Goal: Task Accomplishment & Management: Manage account settings

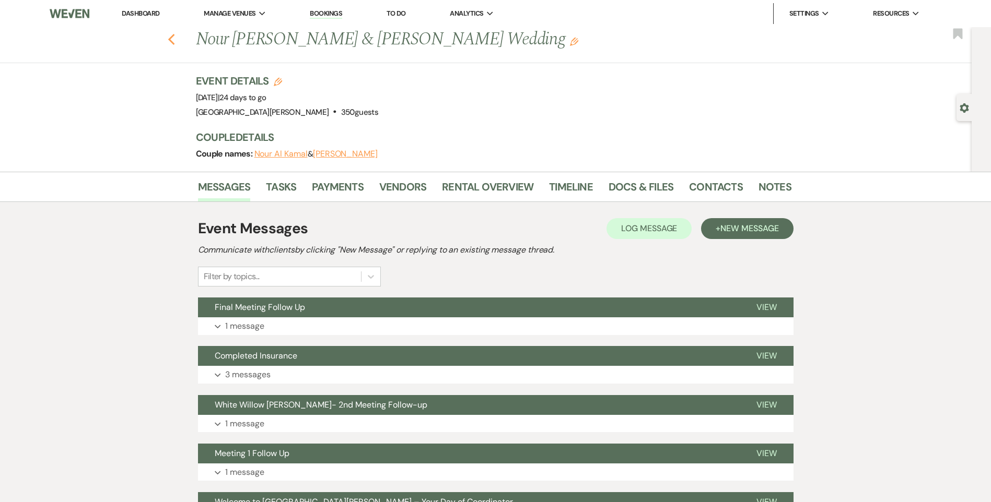
click at [175, 42] on icon "Previous" at bounding box center [172, 39] width 8 height 13
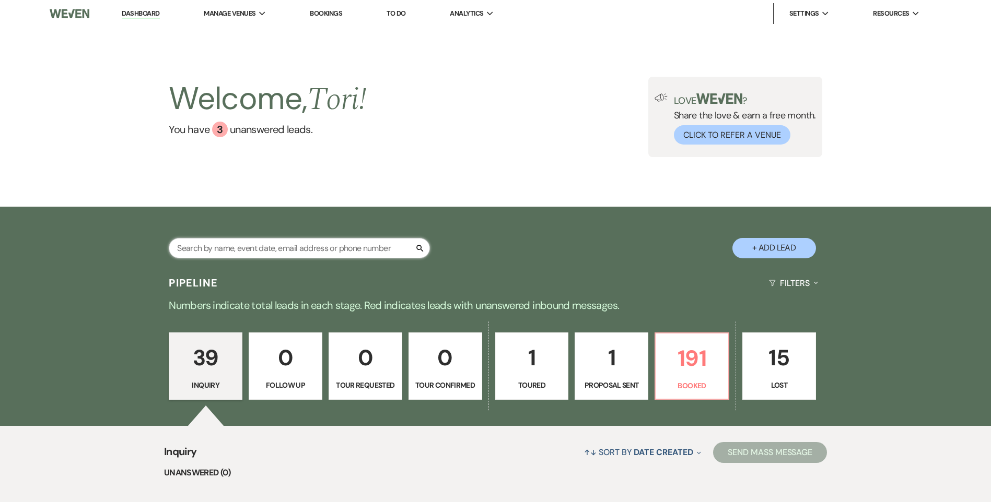
click at [307, 251] on input "text" at bounding box center [299, 248] width 261 height 20
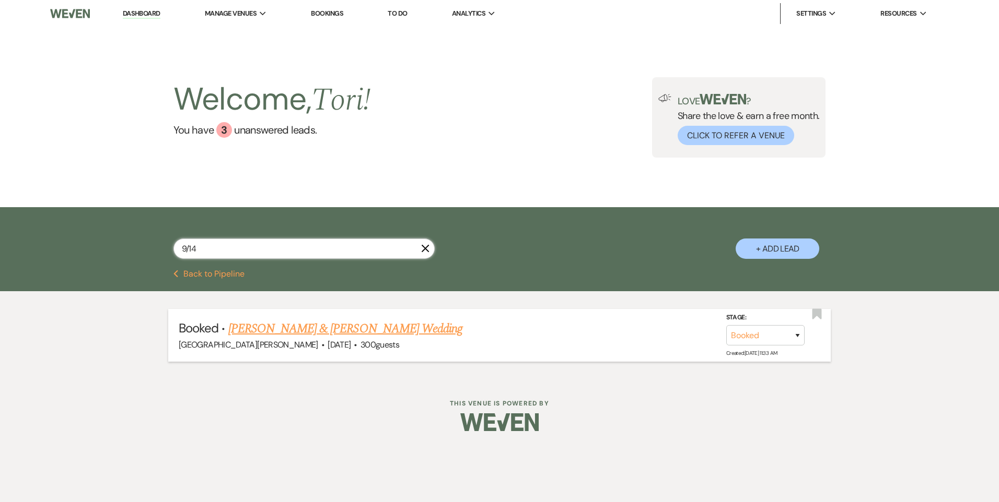
type input "9/14"
click at [319, 317] on li "Booked · Victoria Wertz & Jack Culley's Wedding White Willow Meadows · Sep 14, …" at bounding box center [499, 335] width 662 height 53
click at [317, 326] on link "Victoria Wertz & Jack Culley's Wedding" at bounding box center [345, 329] width 234 height 19
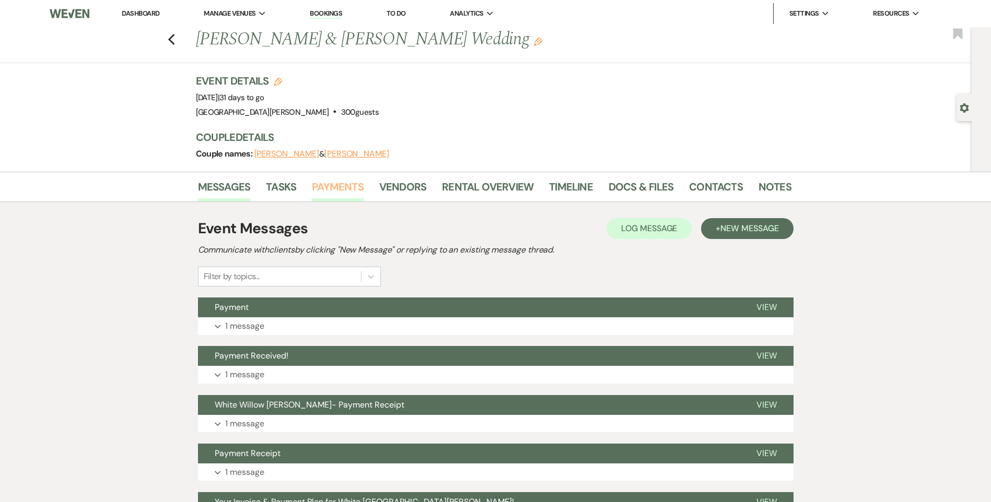
click at [326, 190] on link "Payments" at bounding box center [338, 190] width 52 height 23
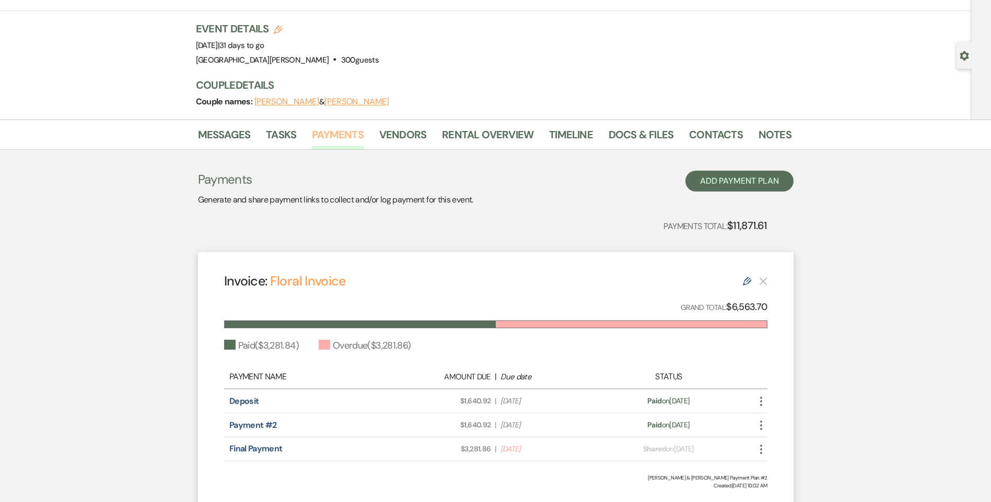
scroll to position [104, 0]
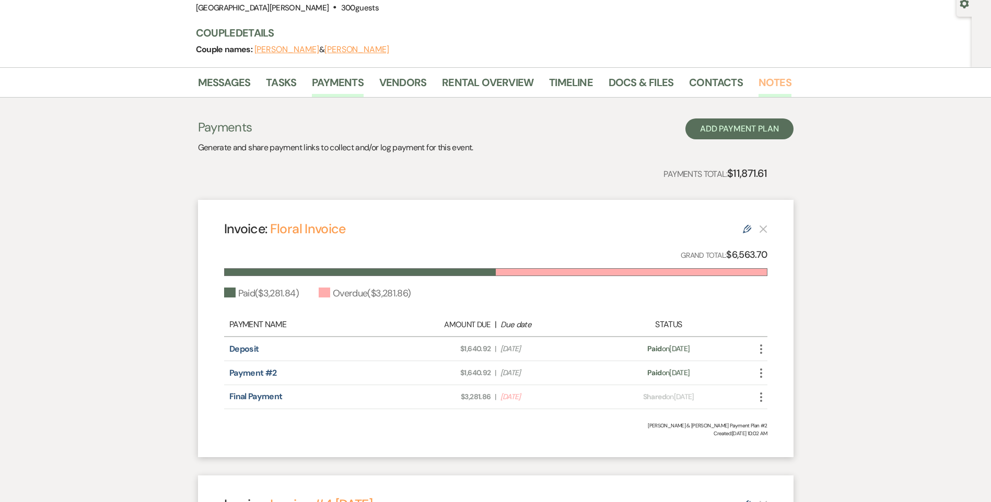
click at [768, 83] on link "Notes" at bounding box center [774, 85] width 33 height 23
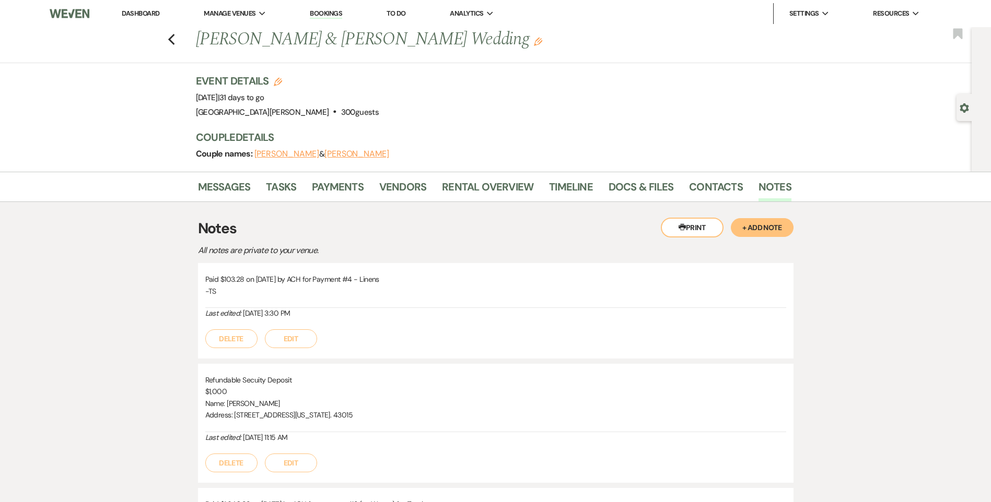
drag, startPoint x: 369, startPoint y: 314, endPoint x: 135, endPoint y: 320, distance: 234.1
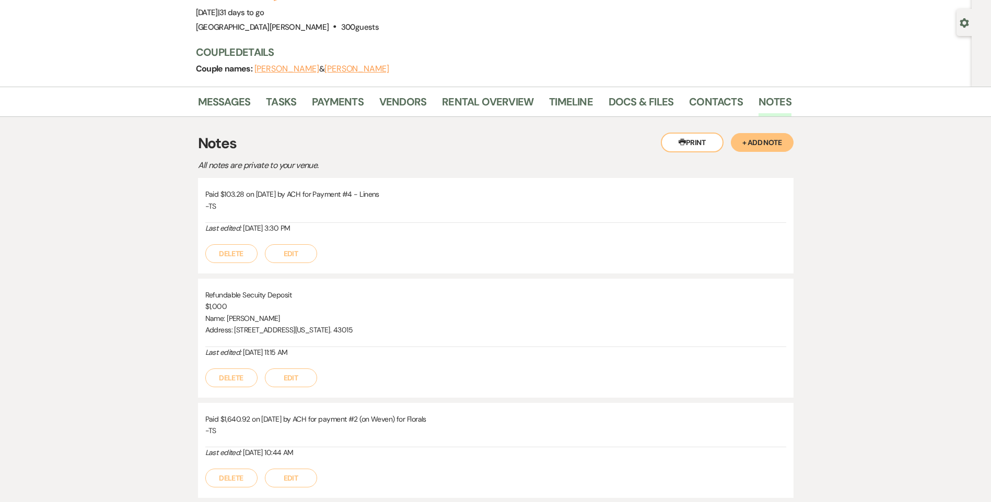
scroll to position [52, 0]
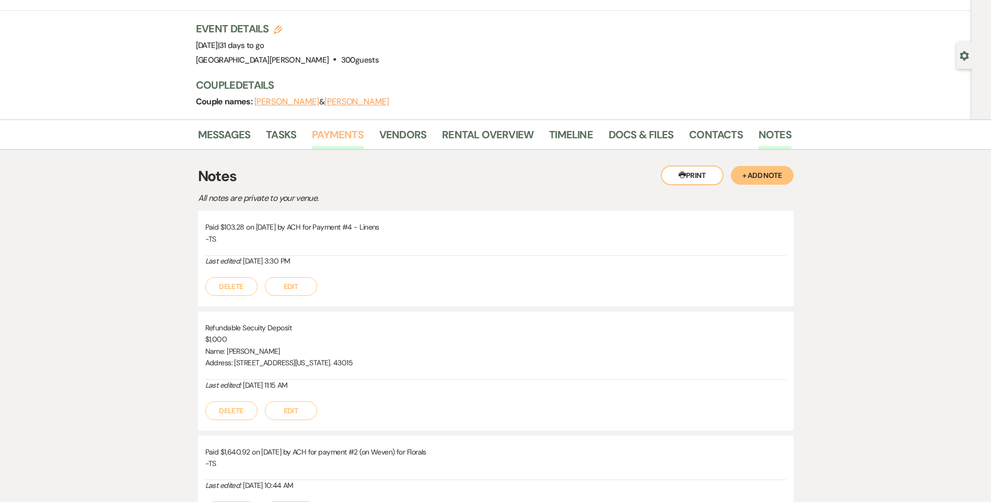
click at [354, 134] on link "Payments" at bounding box center [338, 137] width 52 height 23
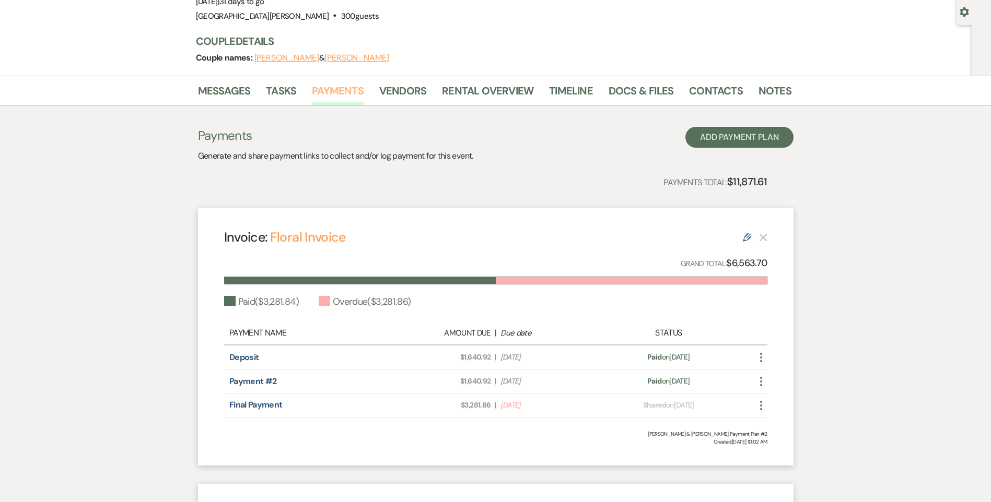
scroll to position [104, 0]
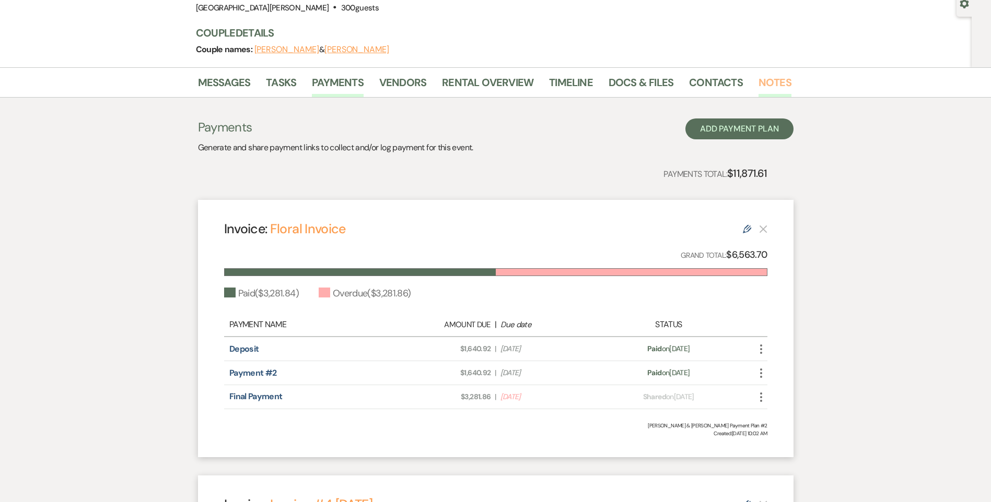
drag, startPoint x: 765, startPoint y: 83, endPoint x: 774, endPoint y: 84, distance: 8.9
click at [765, 83] on link "Notes" at bounding box center [774, 85] width 33 height 23
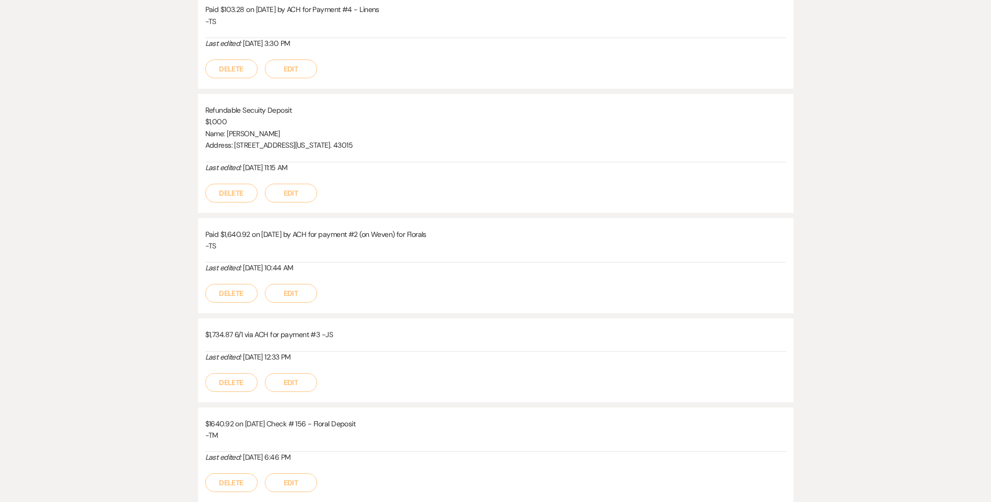
scroll to position [104, 0]
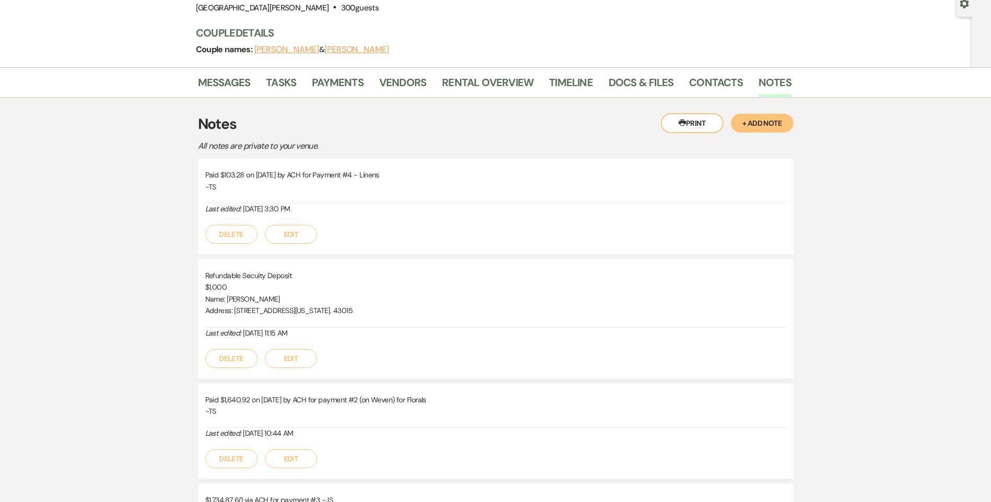
click at [771, 127] on button "+ Add Note" at bounding box center [762, 123] width 63 height 19
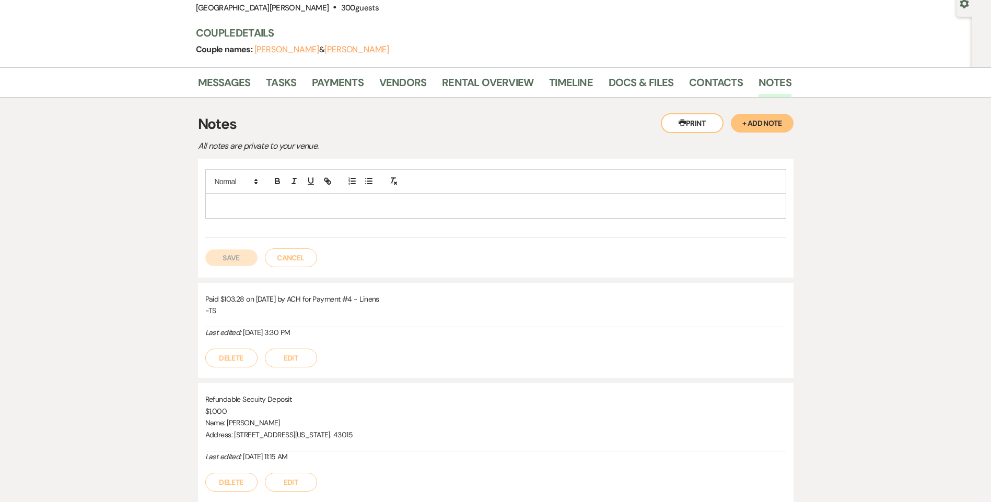
click at [718, 205] on p at bounding box center [496, 205] width 564 height 11
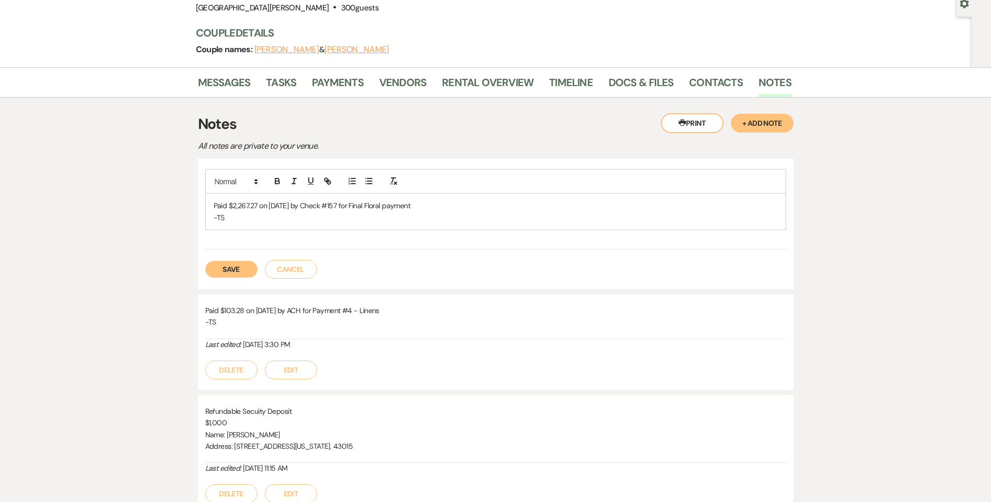
drag, startPoint x: 426, startPoint y: 205, endPoint x: 207, endPoint y: 208, distance: 218.9
click at [207, 208] on div "Paid $2,267.27 on 8/13/25 by Check #157 for Final Floral payment -TS" at bounding box center [496, 212] width 580 height 36
copy p "Paid $2,267.27 on 8/13/25 by Check #157 for Final Floral payment"
click at [232, 266] on button "Save" at bounding box center [231, 269] width 52 height 17
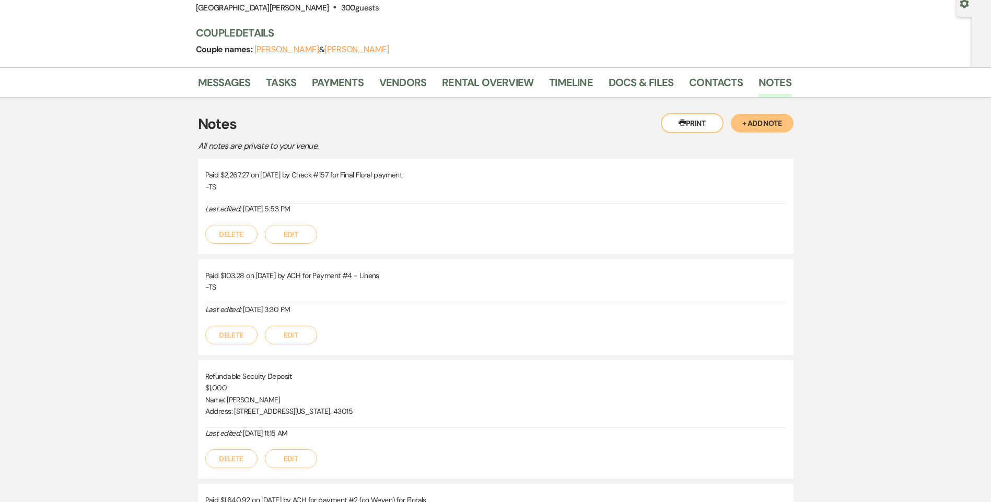
click at [296, 237] on button "Edit" at bounding box center [291, 234] width 52 height 19
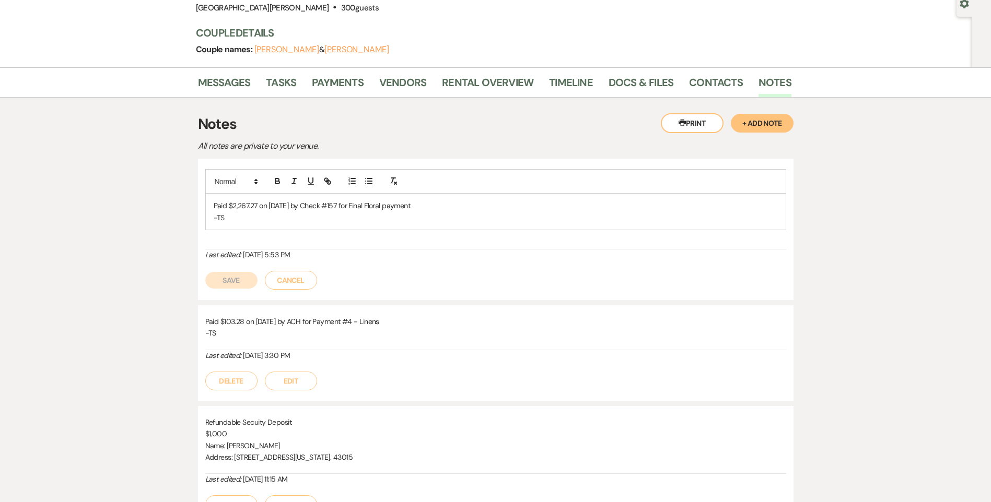
click at [264, 219] on p "-TS" at bounding box center [496, 217] width 564 height 11
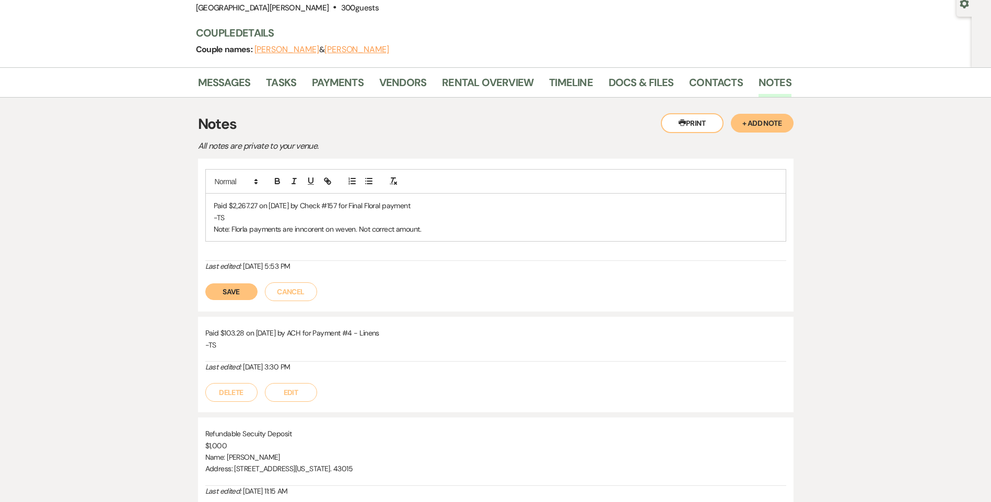
click at [238, 292] on button "Save" at bounding box center [231, 292] width 52 height 17
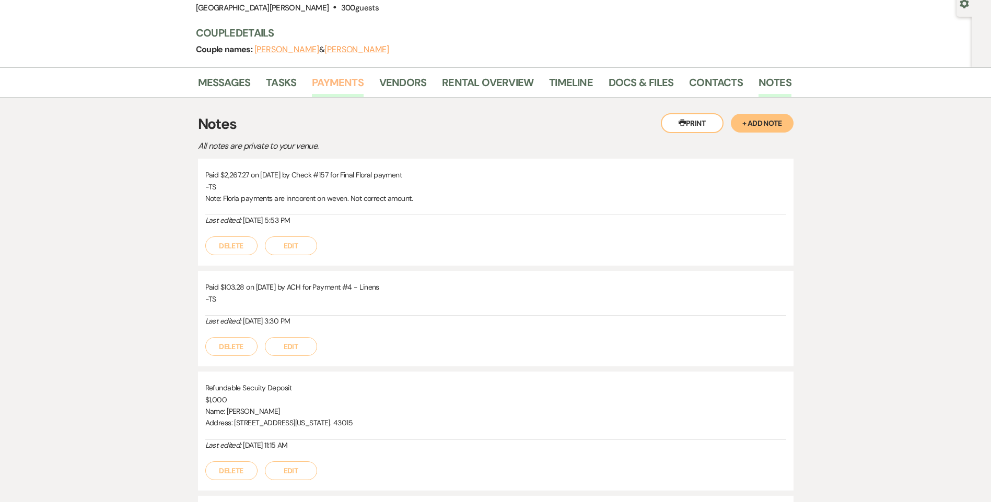
click at [356, 81] on link "Payments" at bounding box center [338, 85] width 52 height 23
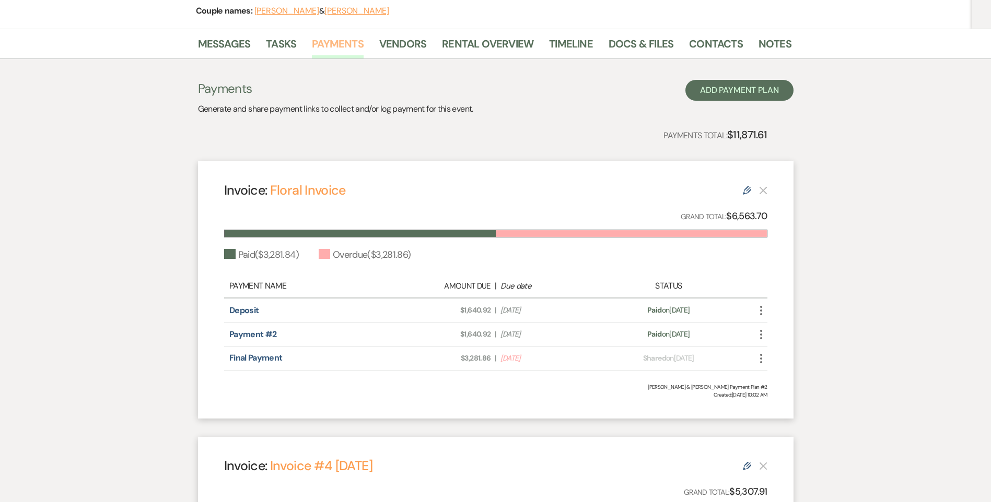
scroll to position [157, 0]
